Goal: Task Accomplishment & Management: Use online tool/utility

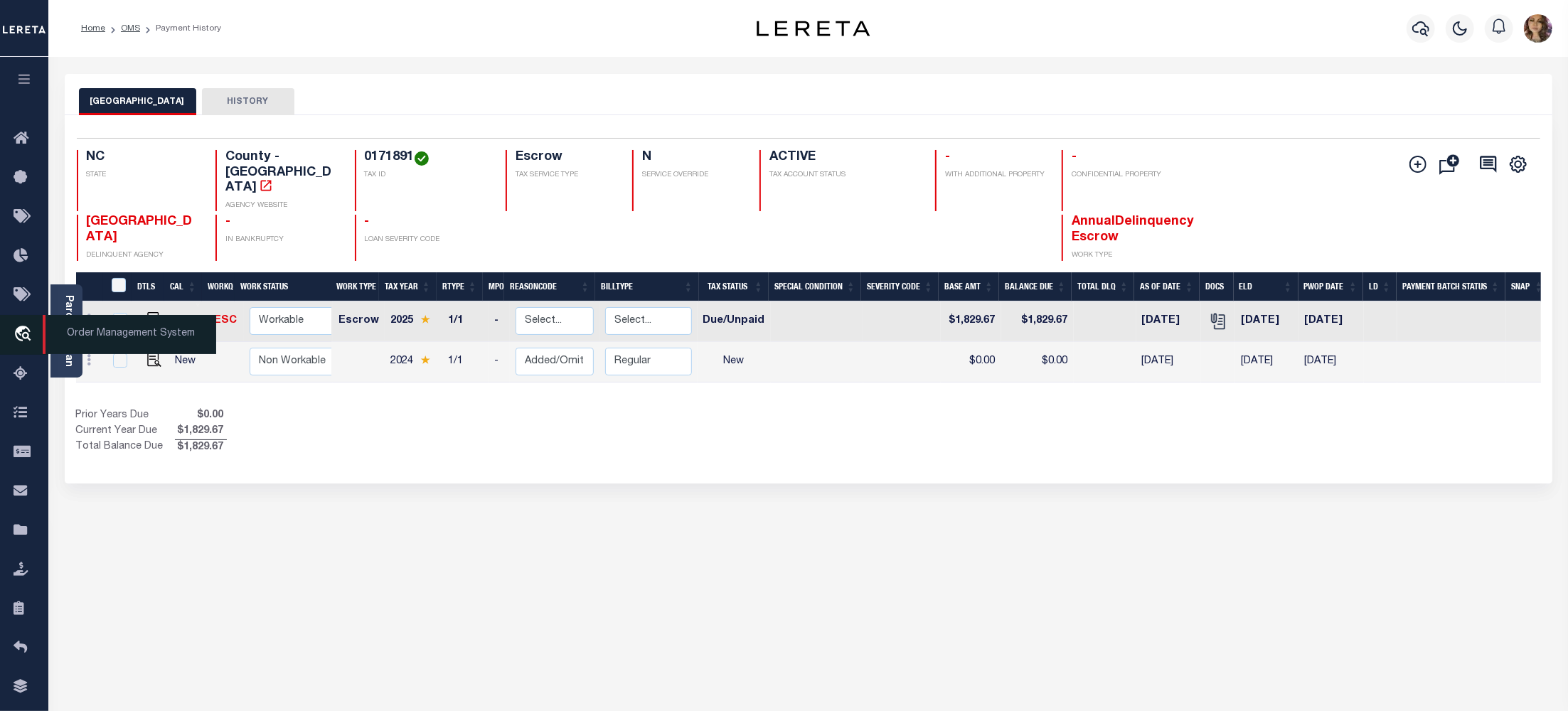
click at [104, 333] on span "Order Management System" at bounding box center [129, 334] width 174 height 39
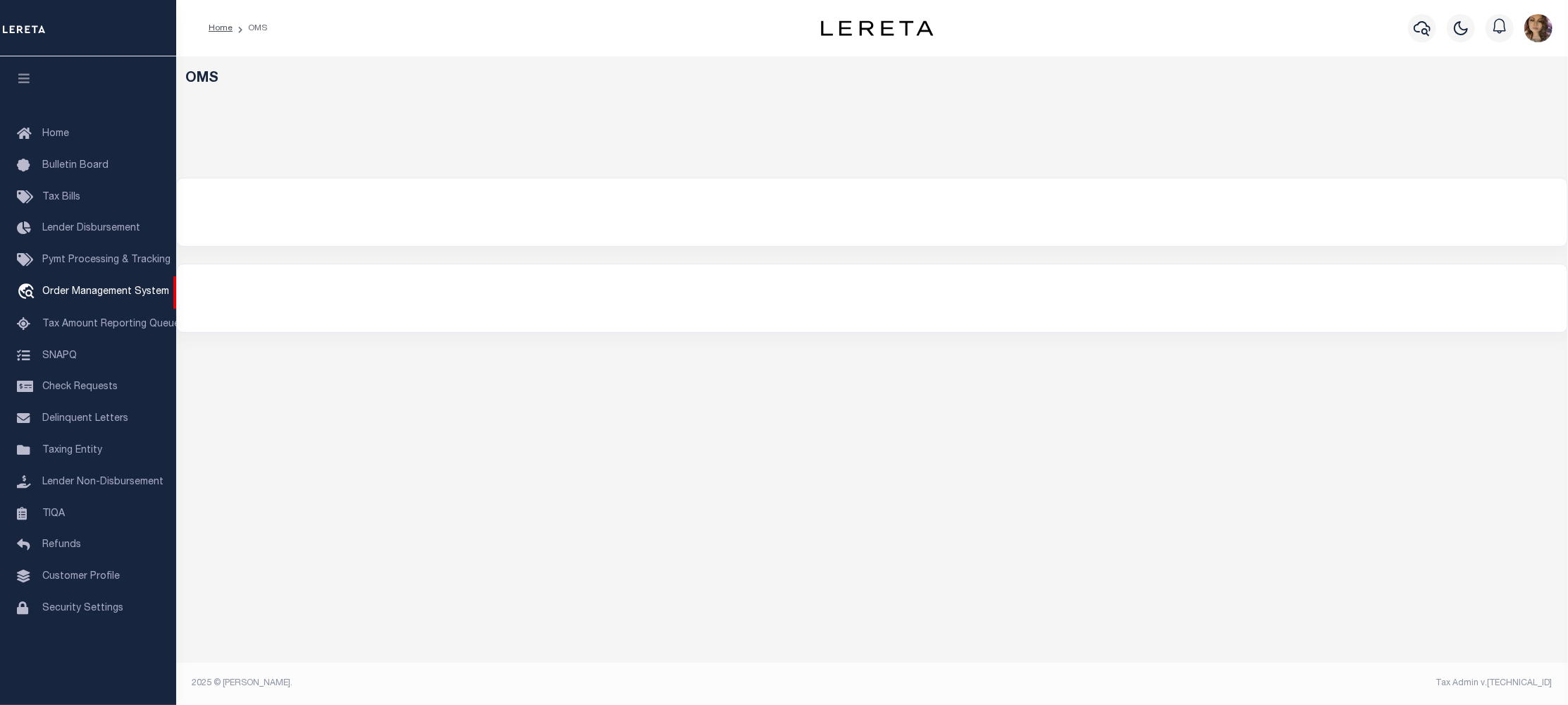
select select "200"
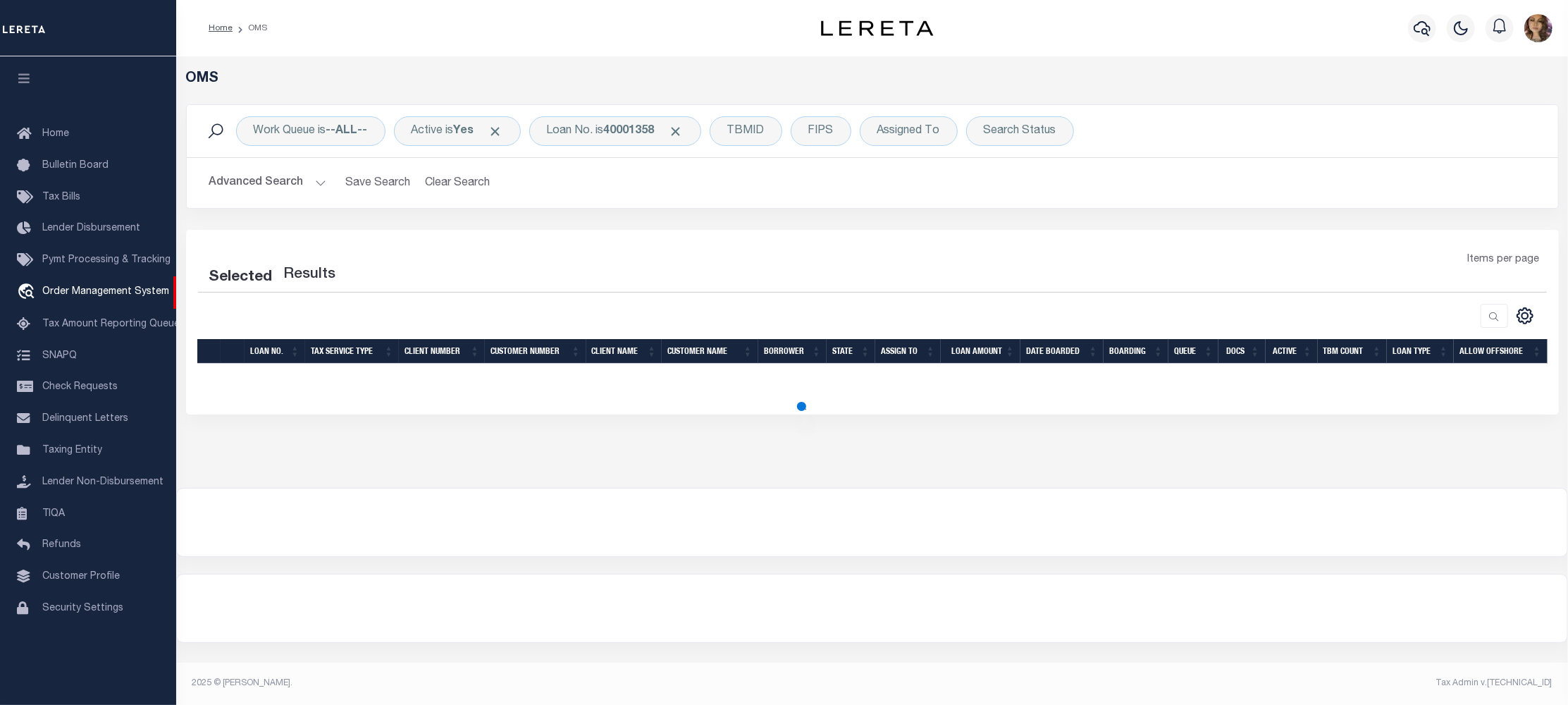
select select "200"
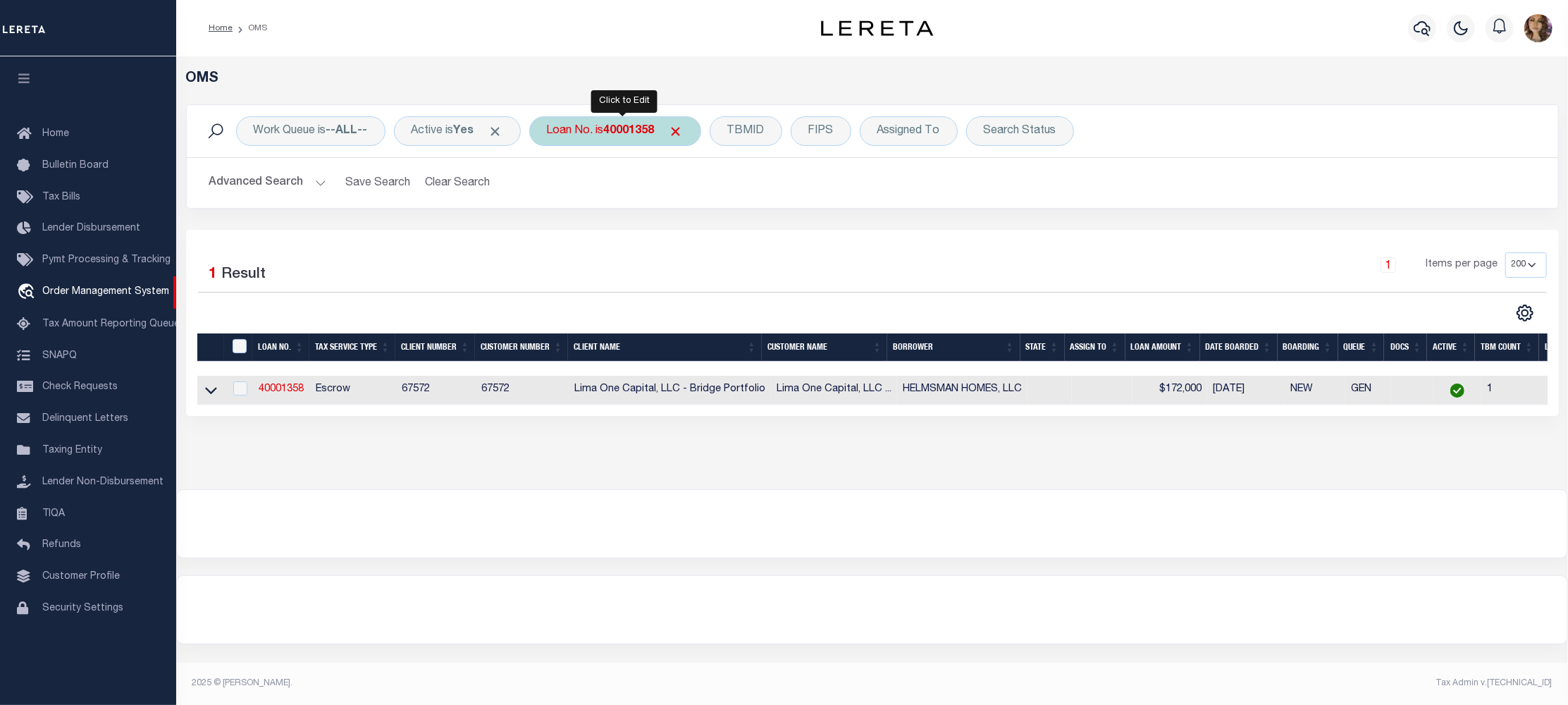
click at [612, 130] on div "Loan No. is 40001358" at bounding box center [615, 131] width 172 height 30
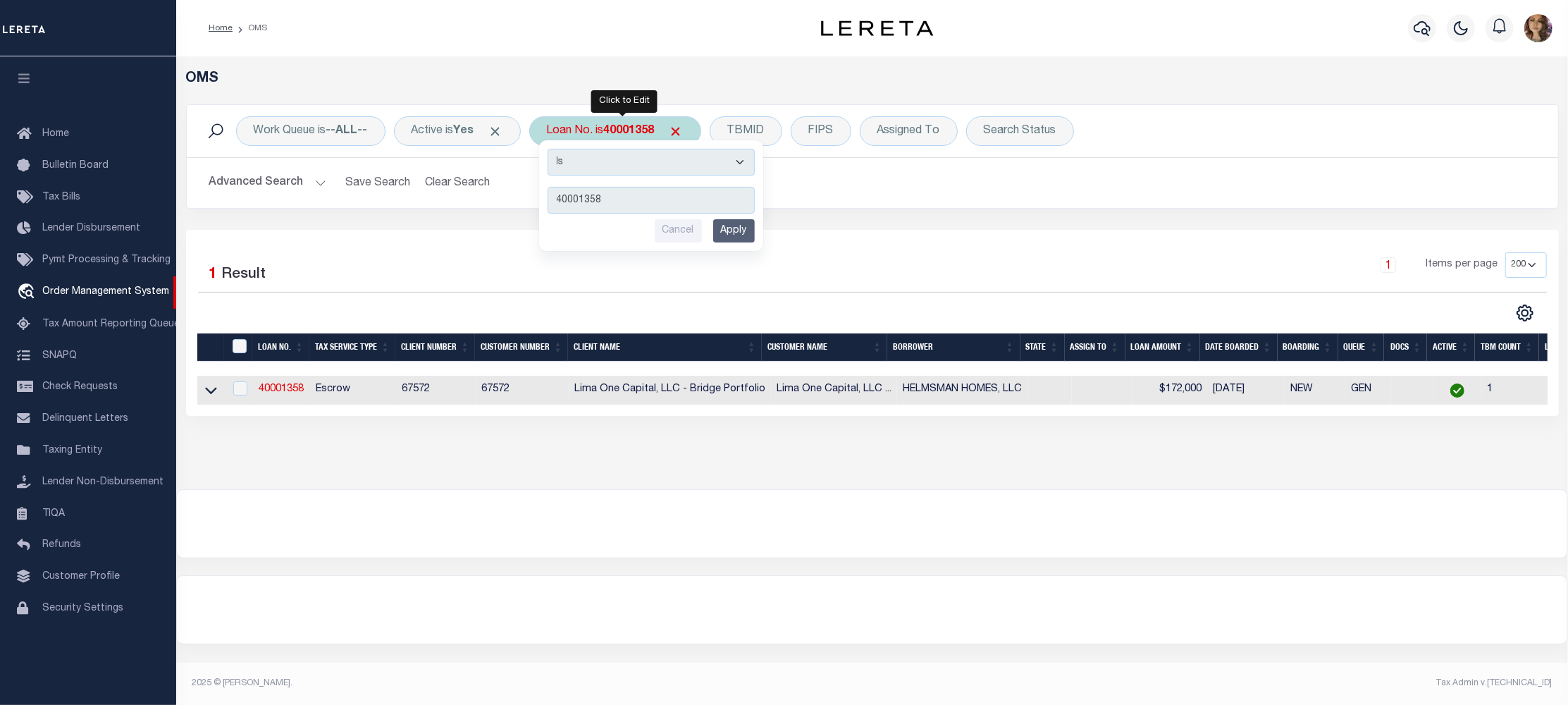
type input "132811"
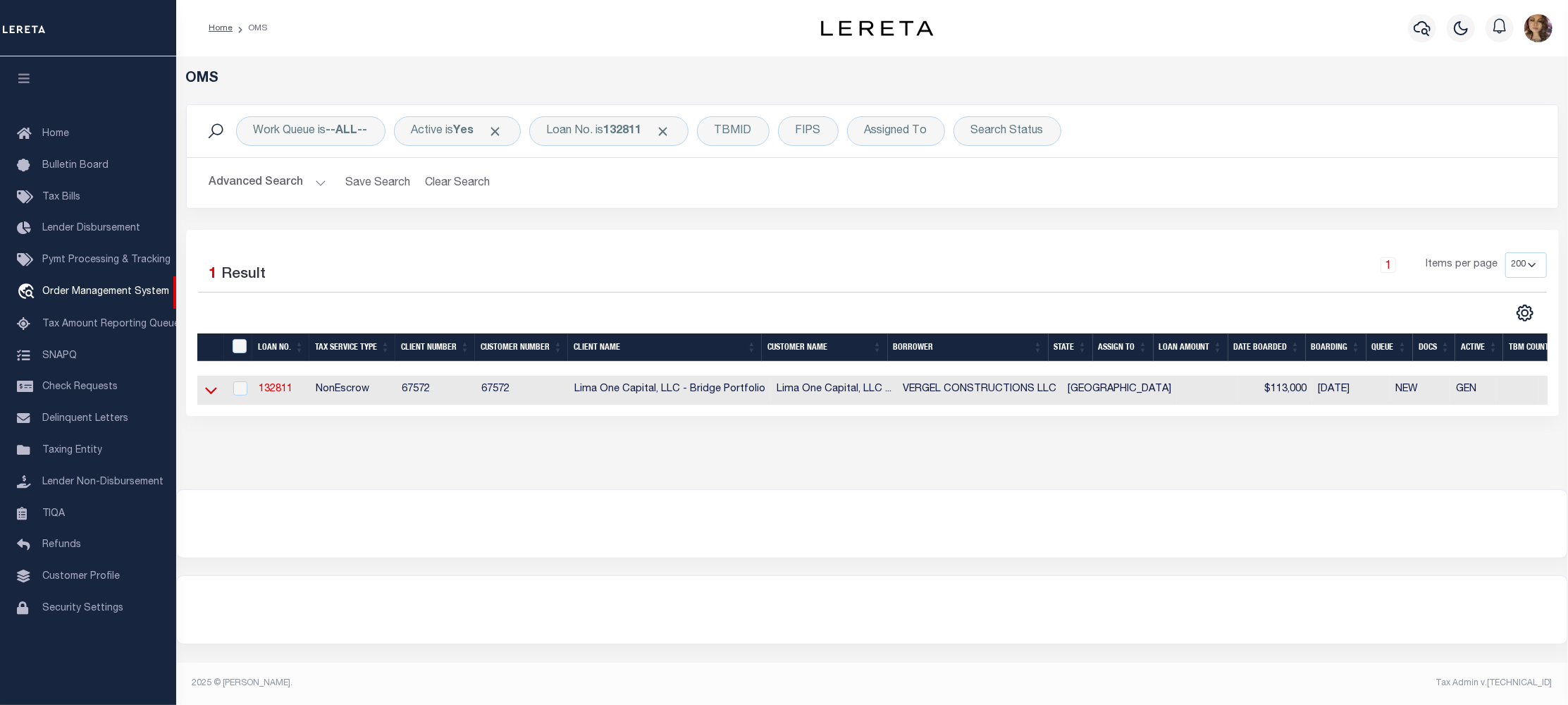
click at [213, 397] on icon at bounding box center [211, 390] width 12 height 15
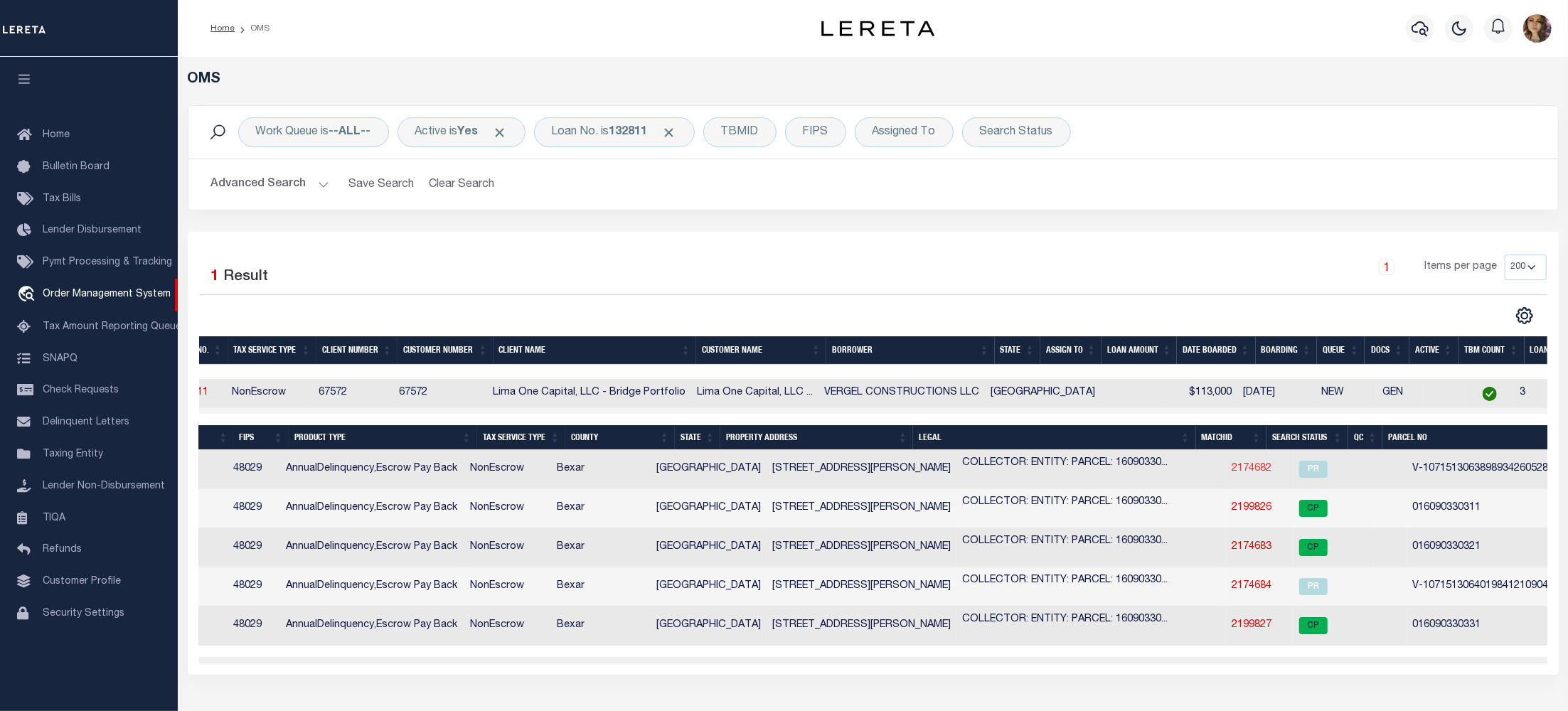
click at [1232, 473] on link "2174682" at bounding box center [1252, 468] width 40 height 10
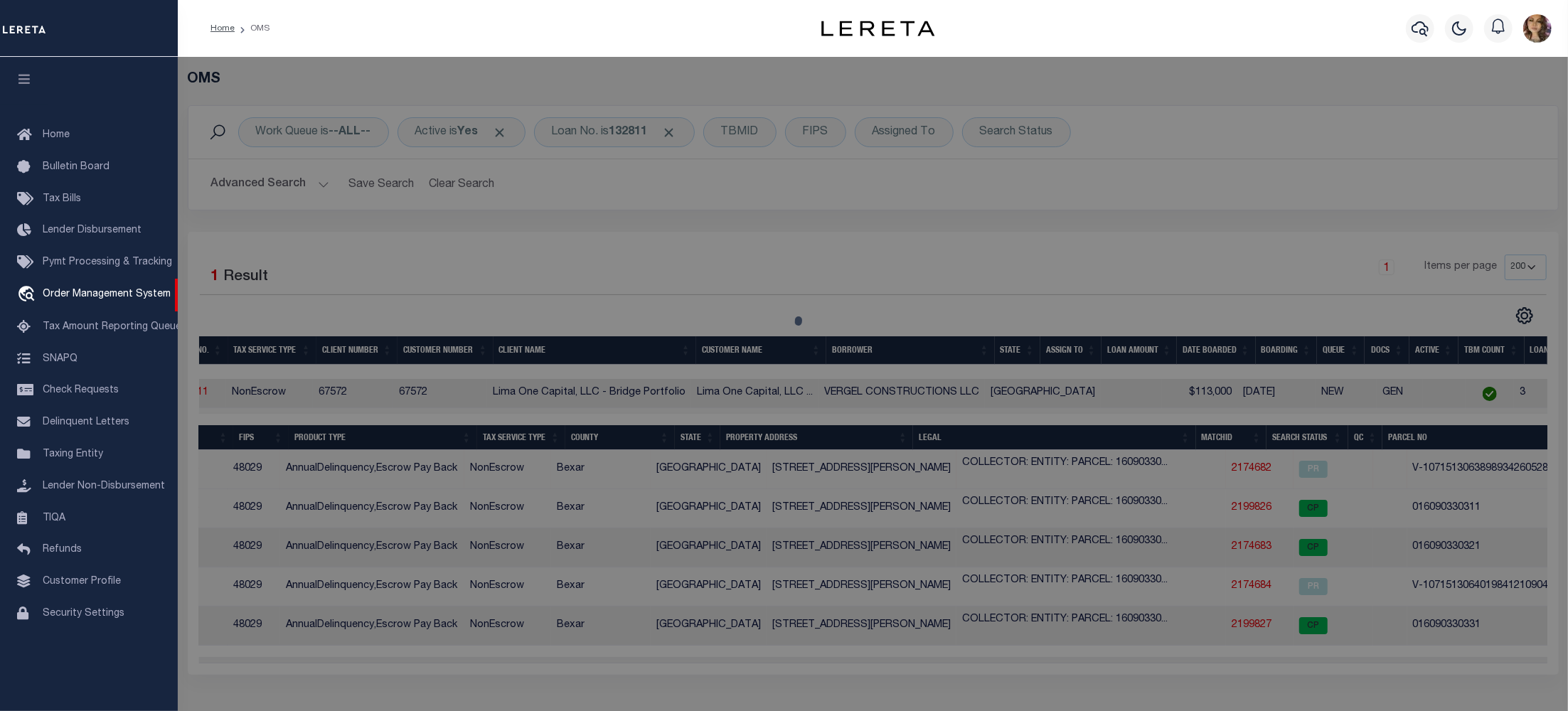
checkbox input "false"
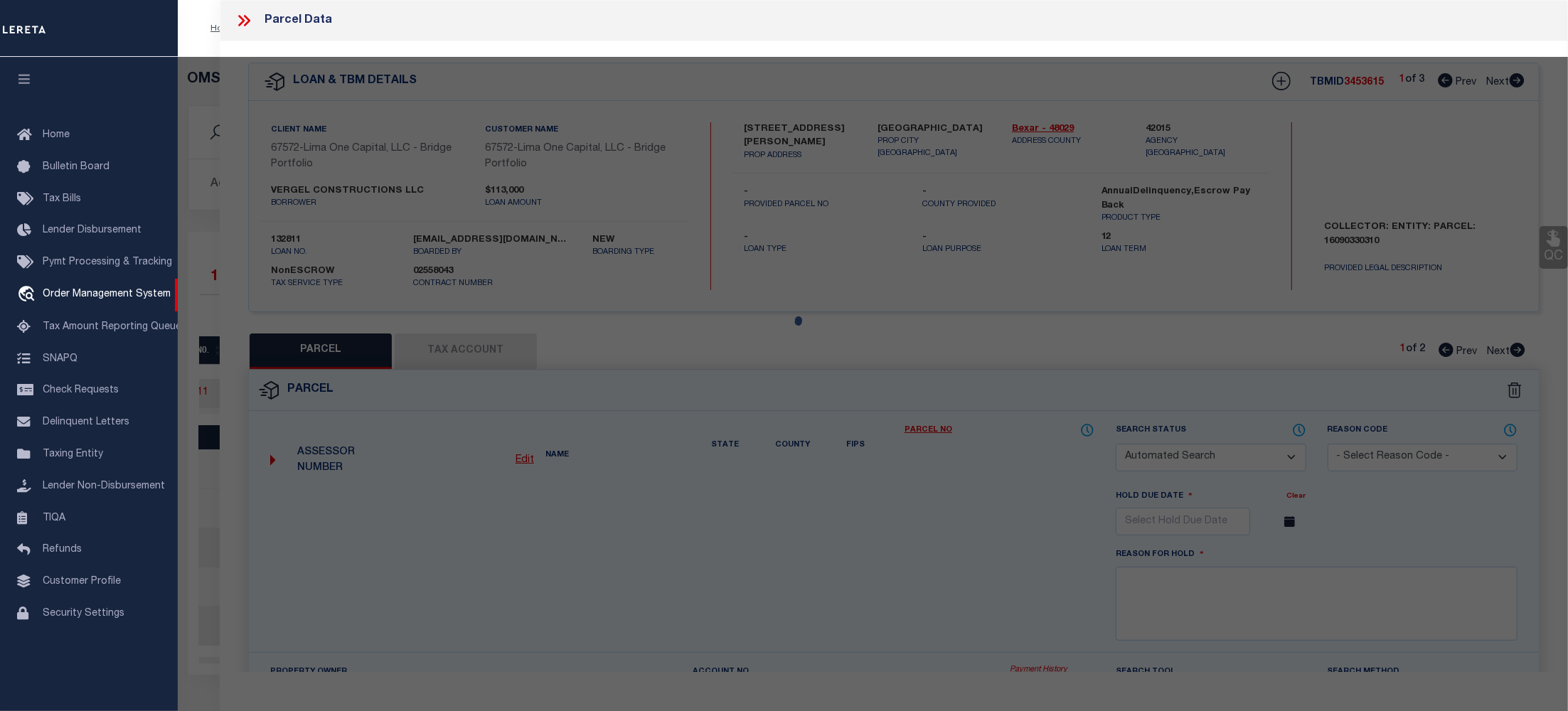
select select "PR"
type input "315 PORTER STREET"
checkbox input "false"
type input "SAN ANTONIO TX 78210"
type textarea "Legacy Inactive"
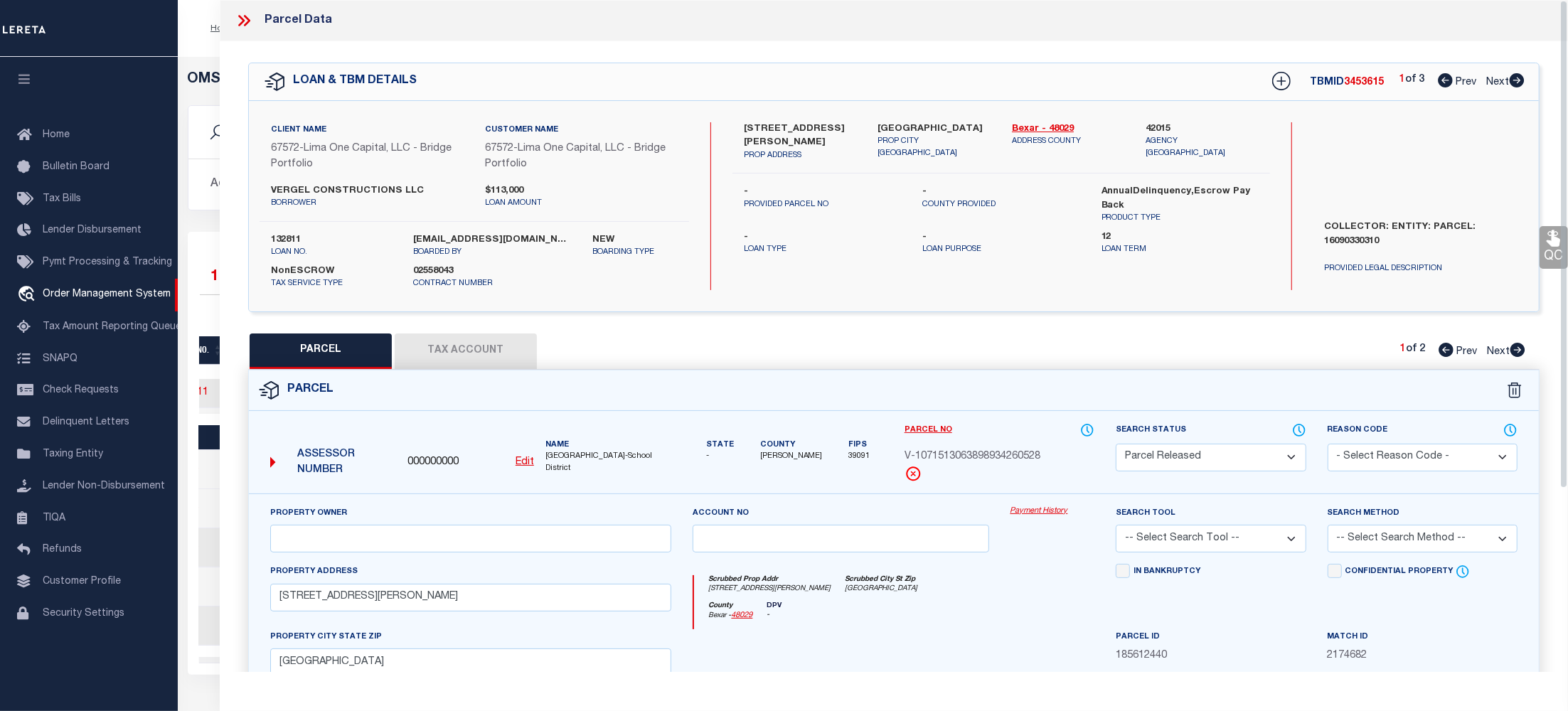
click at [1043, 513] on link "Payment History" at bounding box center [1053, 511] width 85 height 12
click at [246, 23] on icon at bounding box center [247, 20] width 7 height 11
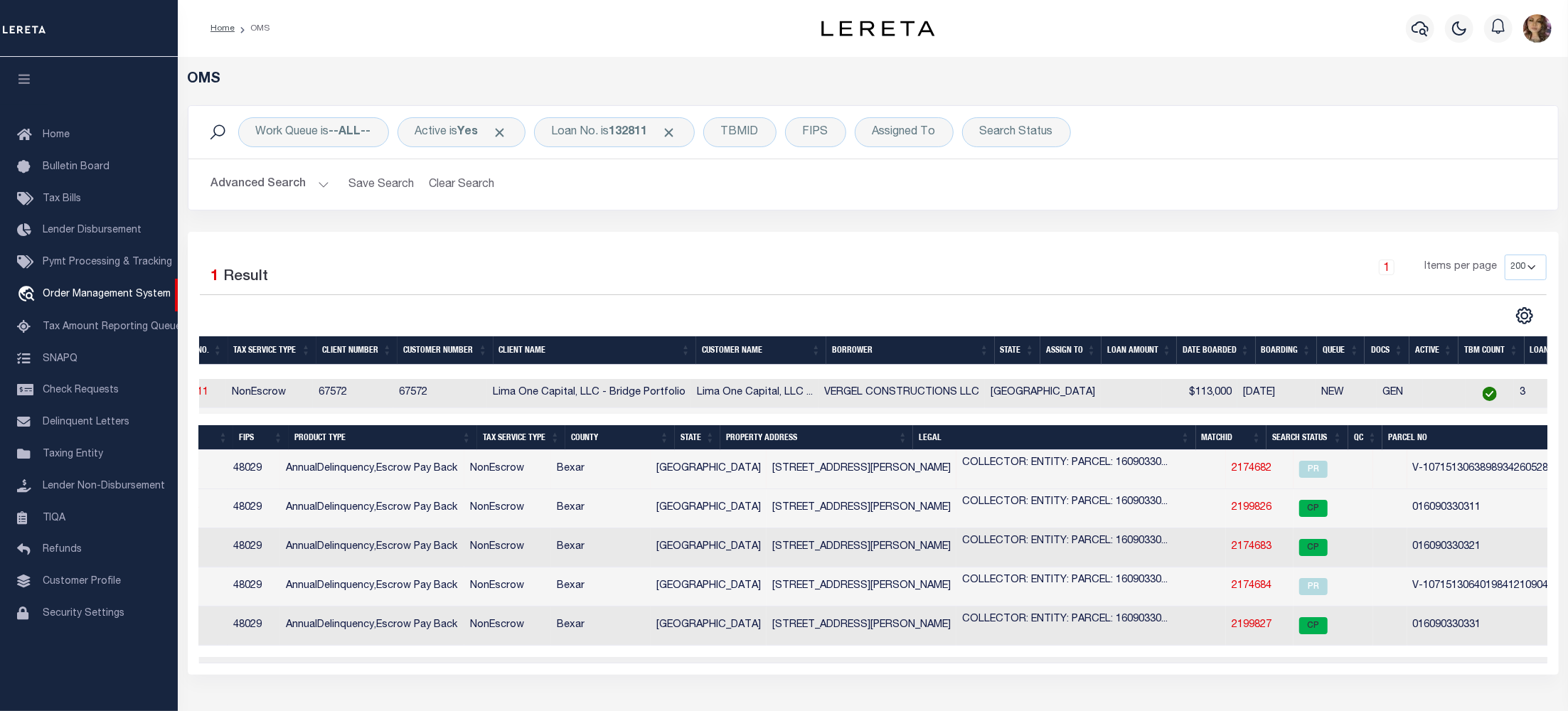
click at [1071, 273] on div "1 Items per page 10 25 50 100 200" at bounding box center [1044, 272] width 1005 height 37
click at [1232, 552] on link "2174683" at bounding box center [1252, 546] width 40 height 10
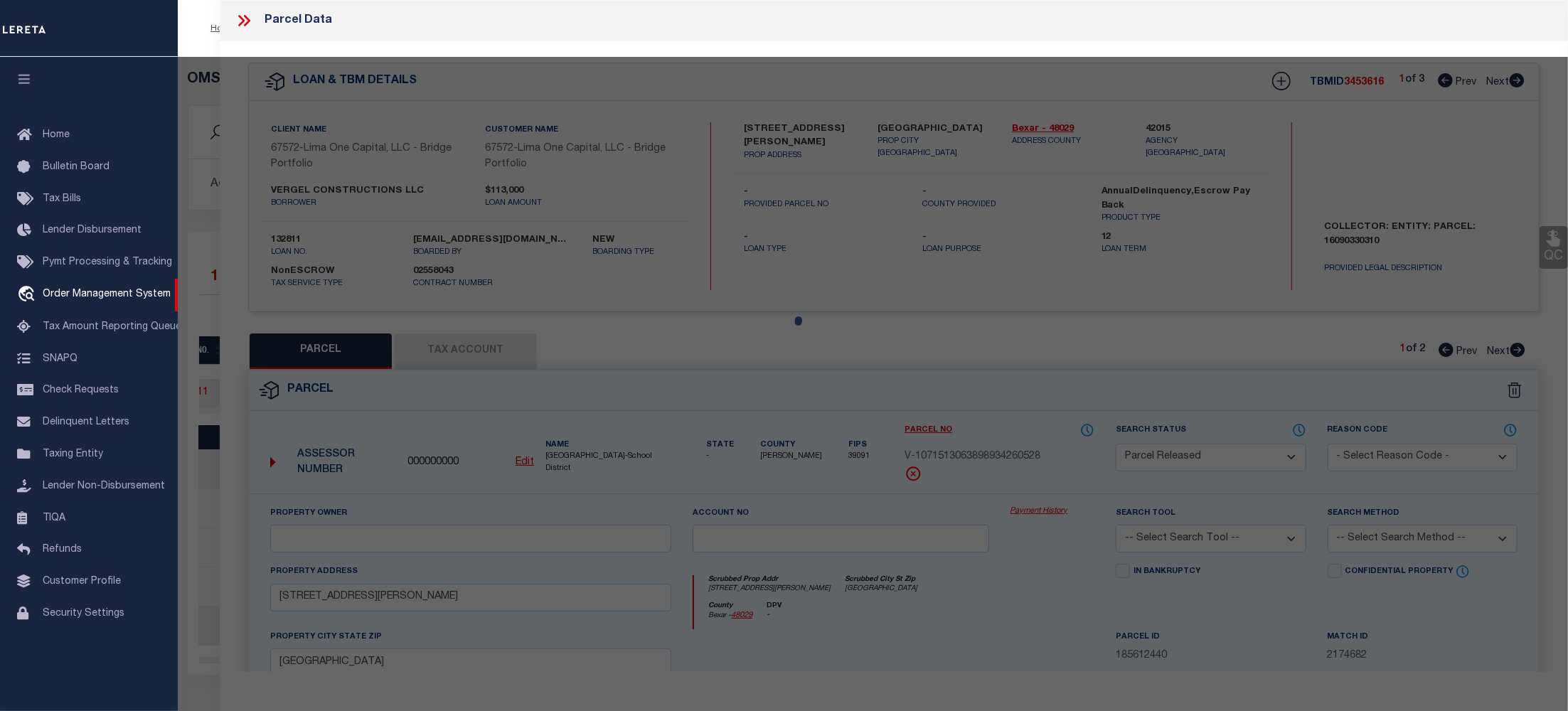
select select "AS"
checkbox input "false"
select select "CP"
type input "VERGEL CONSTRUCTIONS LLC"
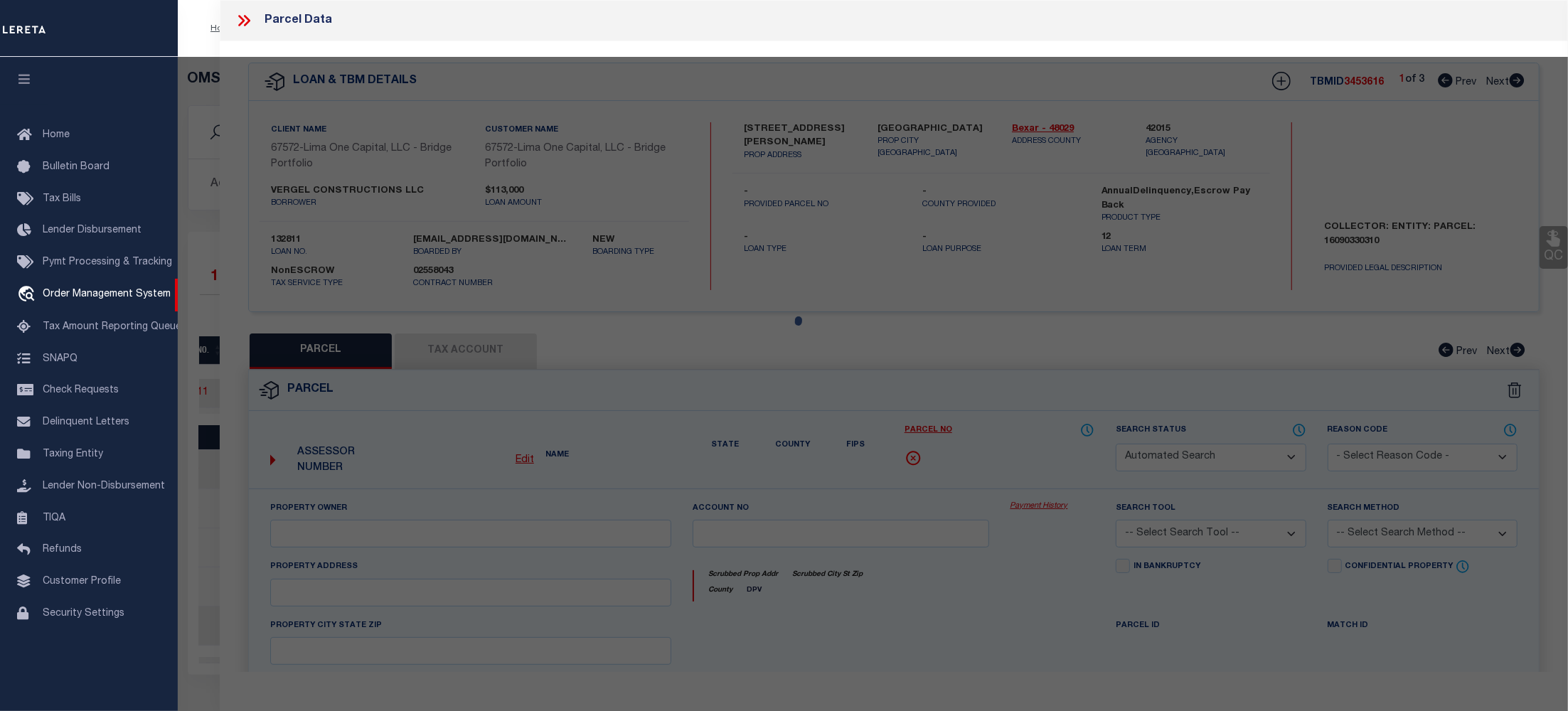
select select "AGW"
select select "ADD"
type input "317 PORTER ST"
type input "SAN ANTONIO TX 78202"
type textarea "NCB 1609 BLK 33 LOT 32"
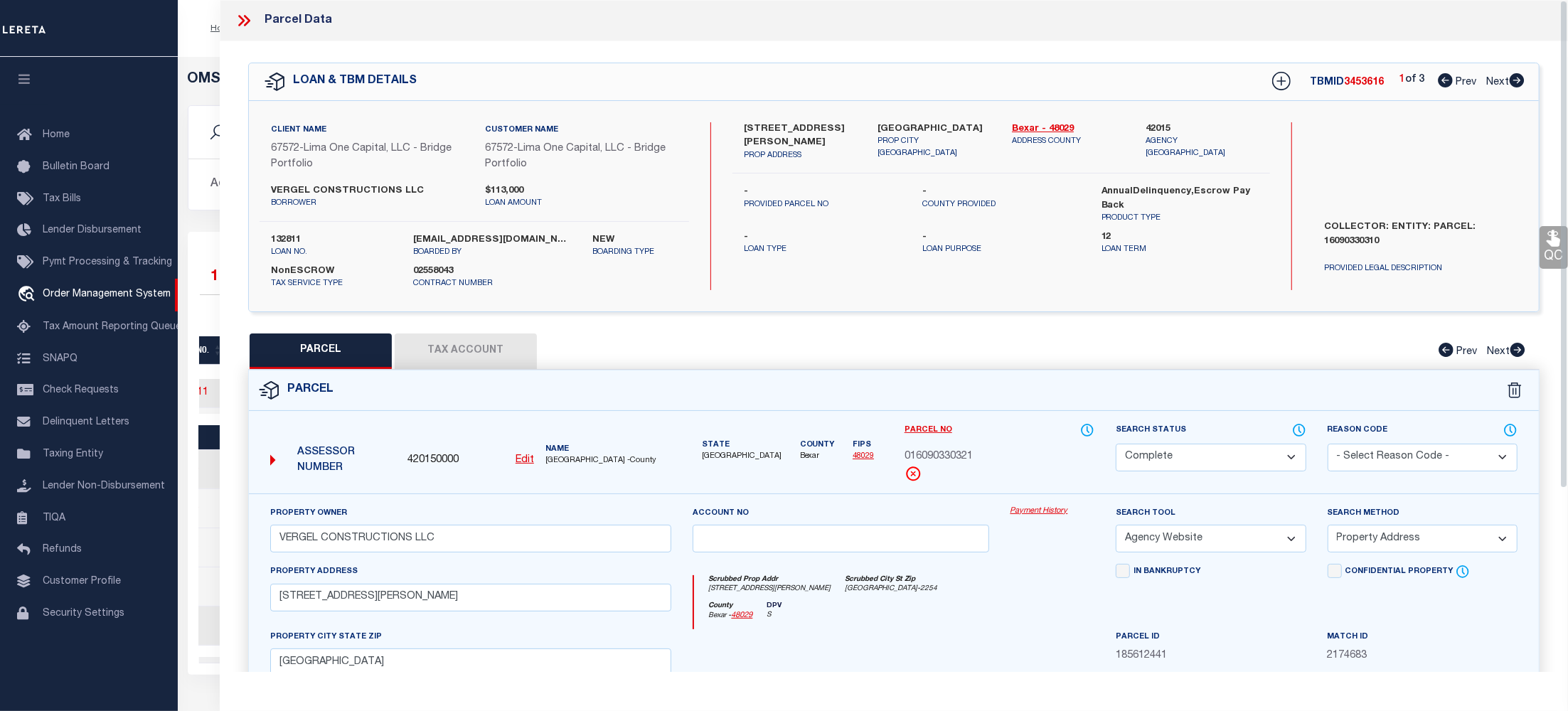
click at [1041, 514] on link "Payment History" at bounding box center [1053, 511] width 85 height 12
click at [248, 20] on icon at bounding box center [247, 20] width 7 height 11
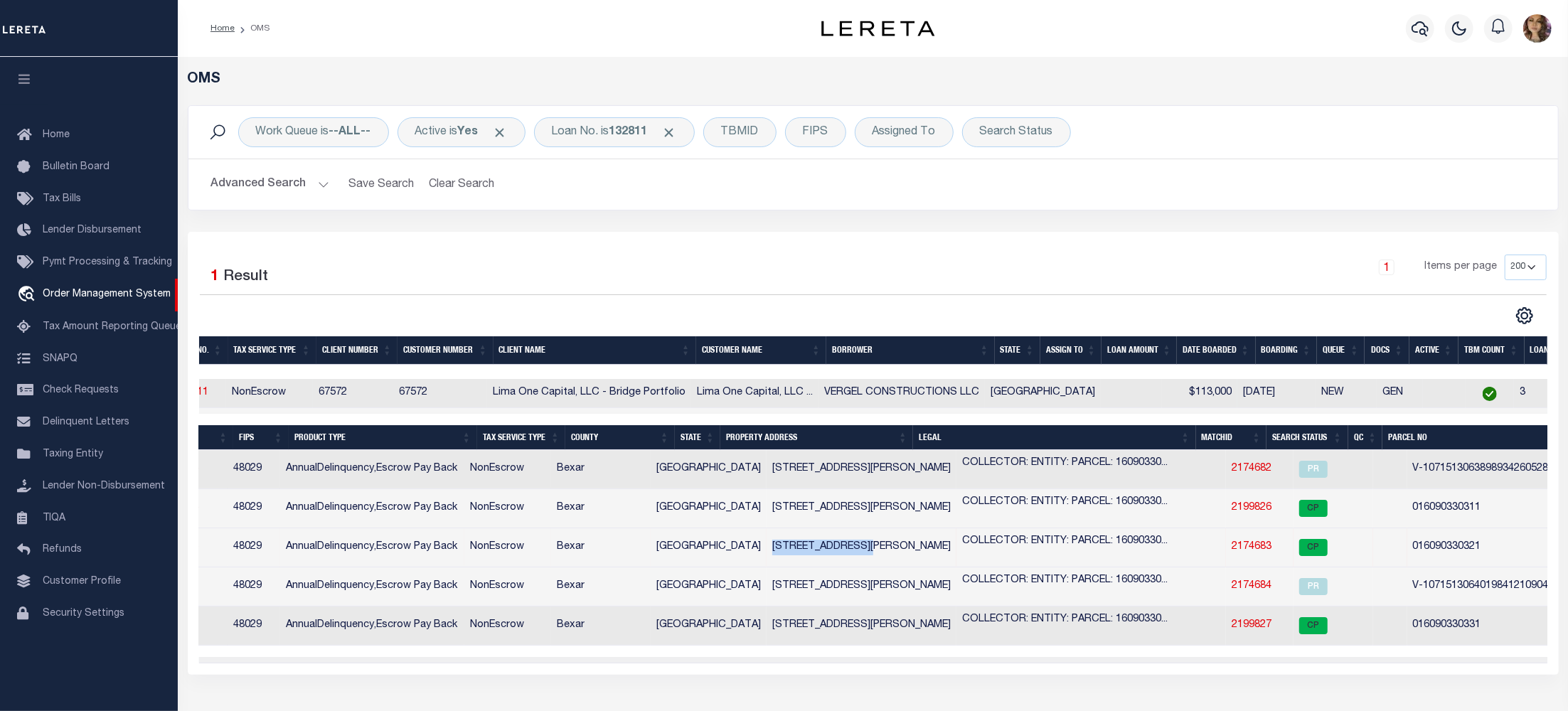
drag, startPoint x: 717, startPoint y: 553, endPoint x: 848, endPoint y: 552, distance: 131.0
click at [848, 552] on td "317 PORTER STREET" at bounding box center [862, 547] width 190 height 39
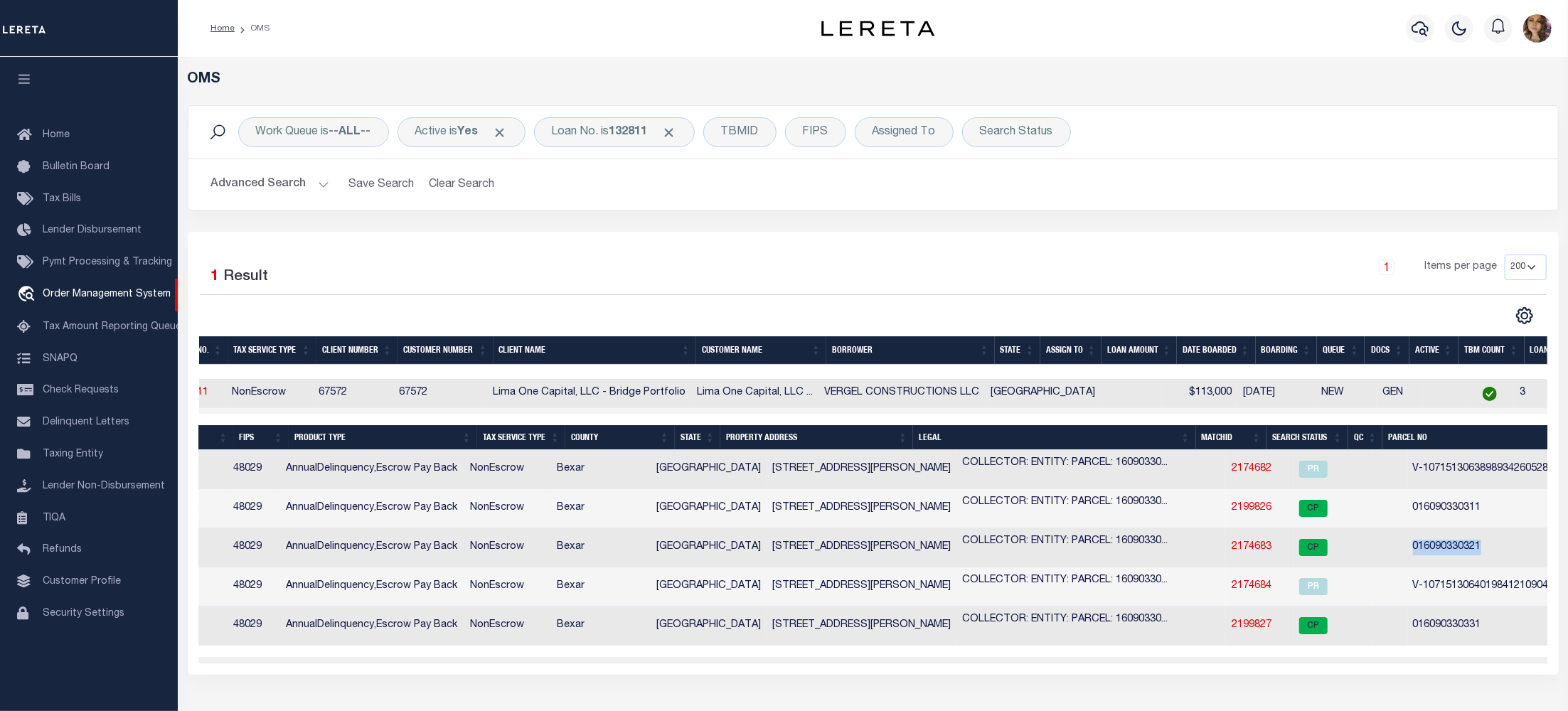
drag, startPoint x: 1457, startPoint y: 553, endPoint x: 1369, endPoint y: 553, distance: 88.0
click at [1407, 553] on td "016090330321" at bounding box center [1504, 547] width 195 height 39
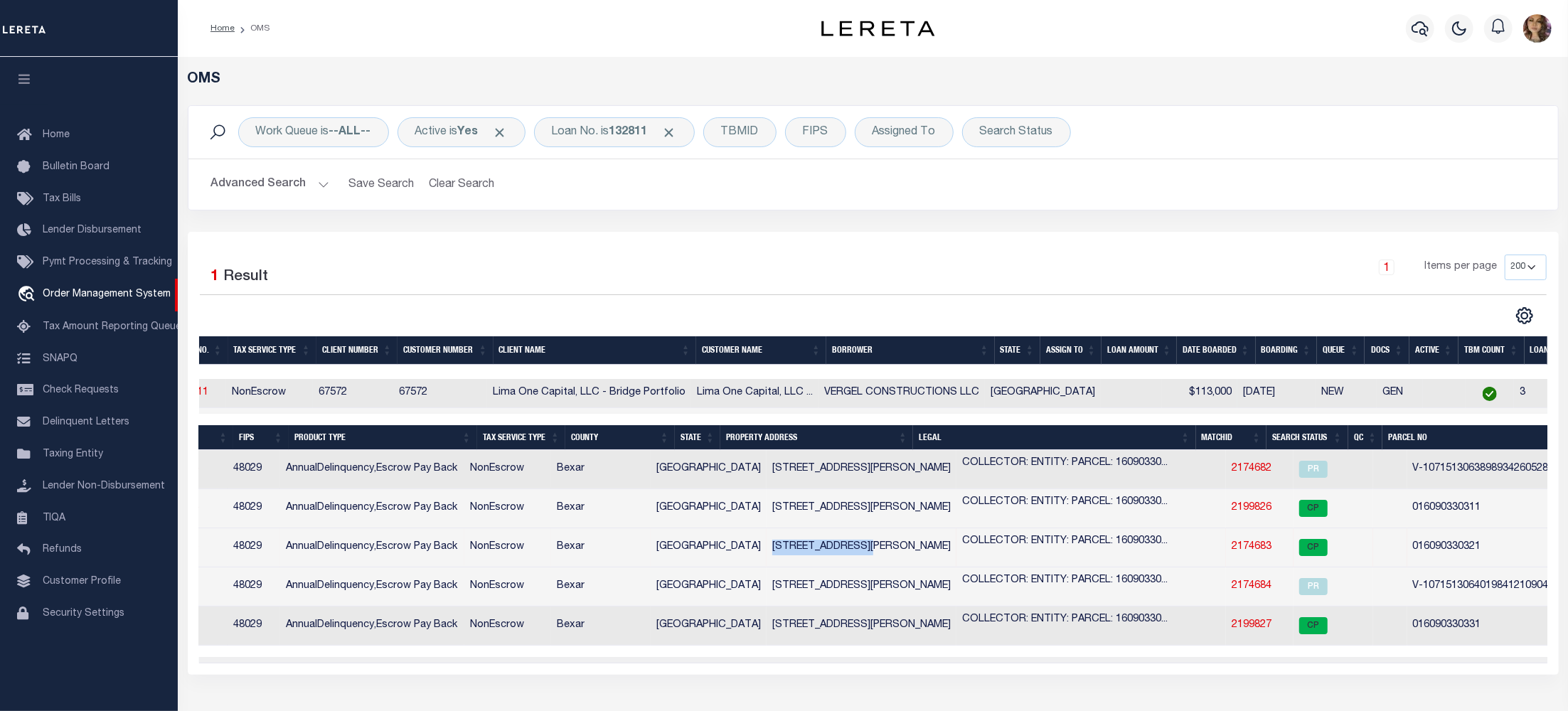
drag, startPoint x: 715, startPoint y: 555, endPoint x: 828, endPoint y: 550, distance: 113.1
click at [828, 550] on td "317 PORTER STREET" at bounding box center [862, 547] width 190 height 39
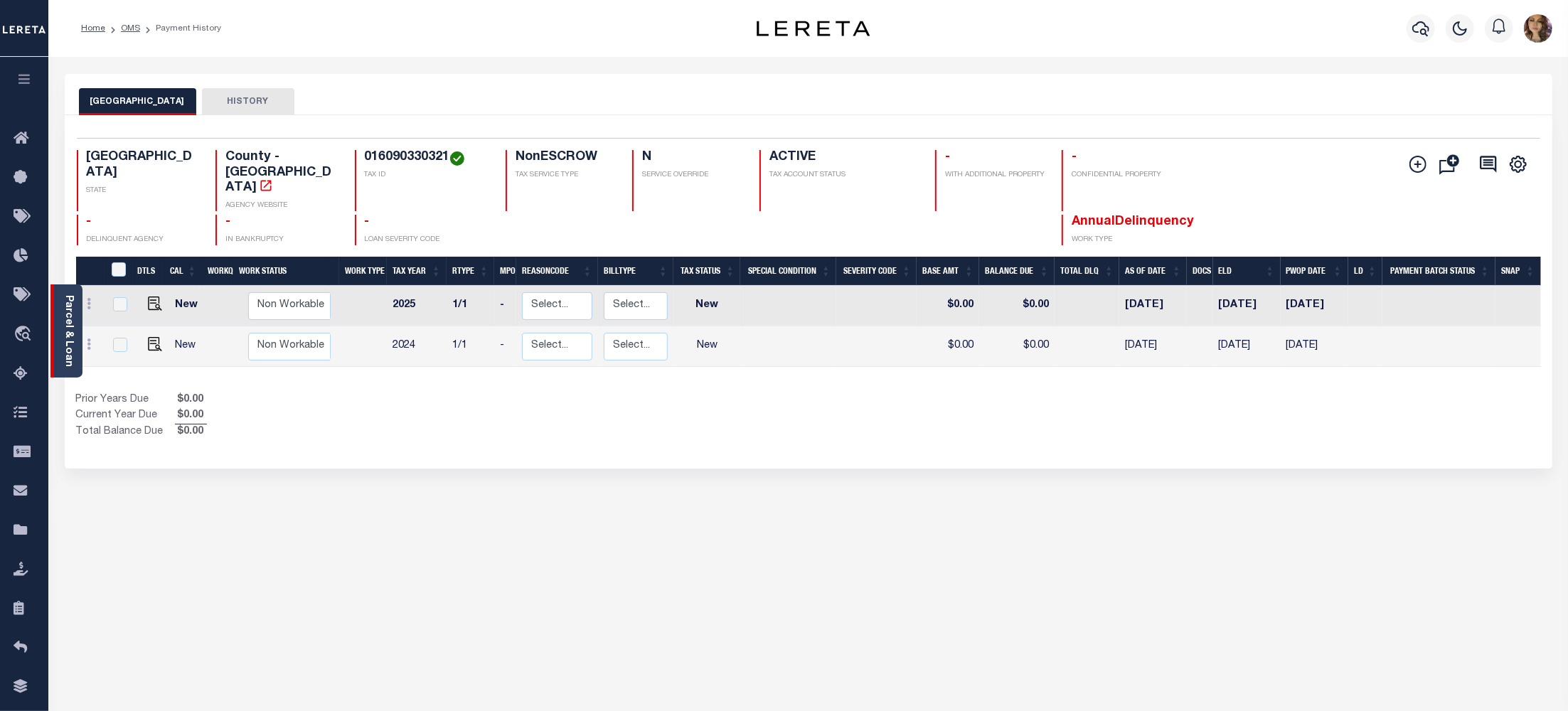
click at [65, 321] on link "Parcel & Loan" at bounding box center [68, 331] width 10 height 72
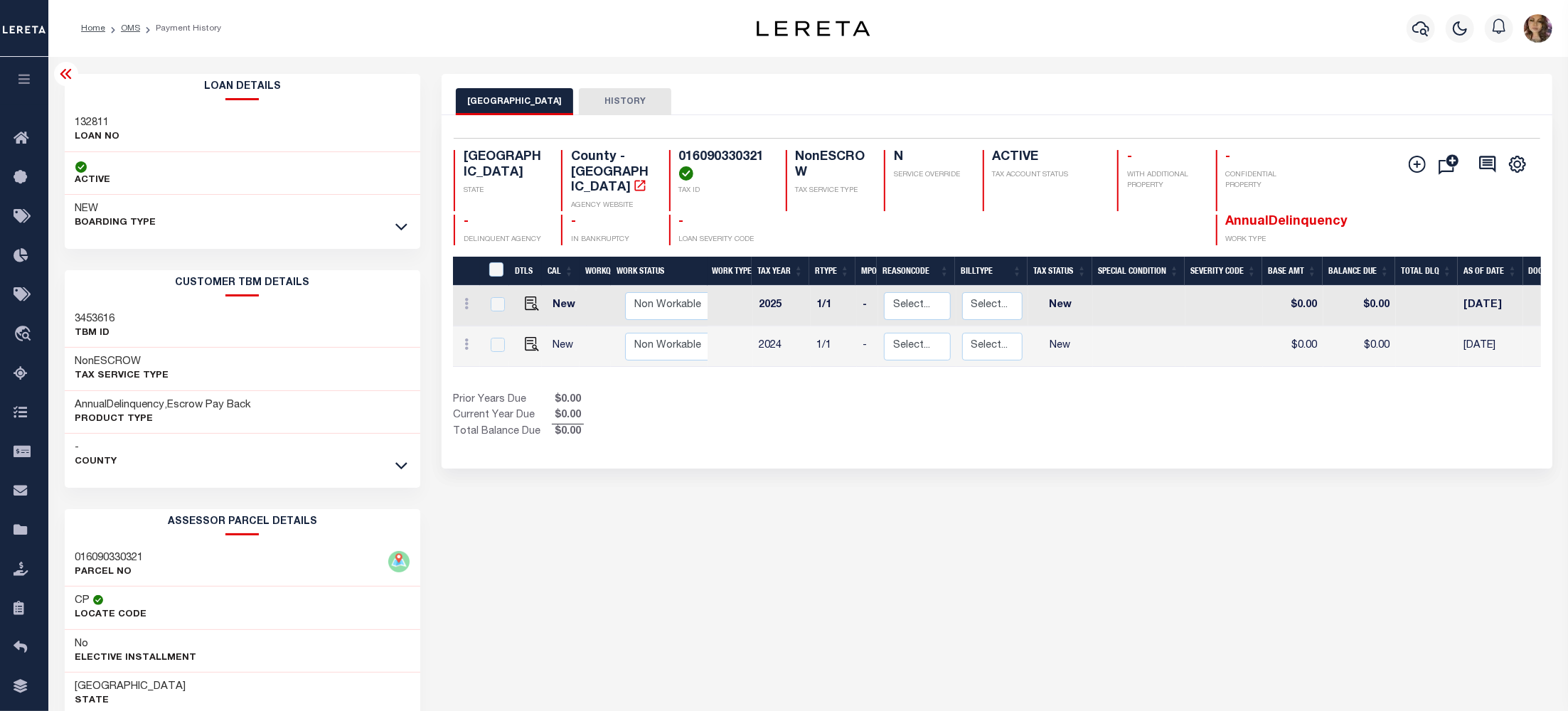
click at [826, 598] on div "BEXAR COUNTY HISTORY Selected 2 Results" at bounding box center [996, 475] width 1132 height 802
click at [65, 76] on icon at bounding box center [65, 73] width 11 height 10
